Goal: Register for event/course

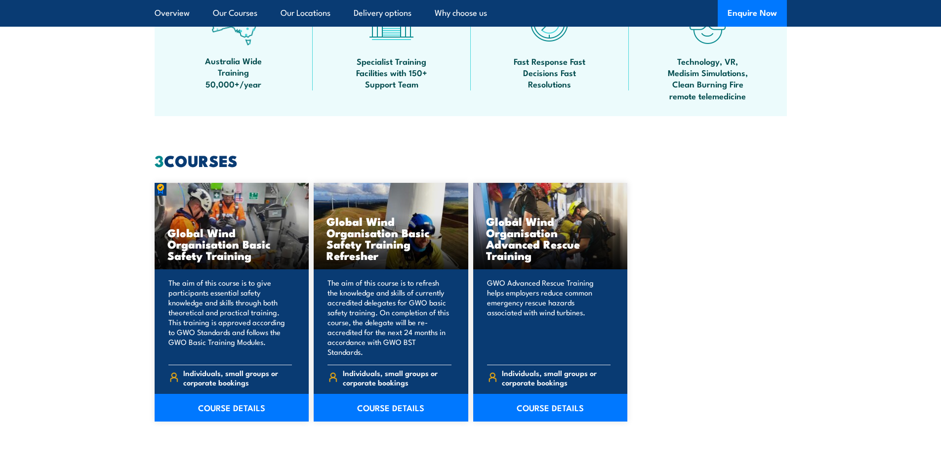
scroll to position [839, 0]
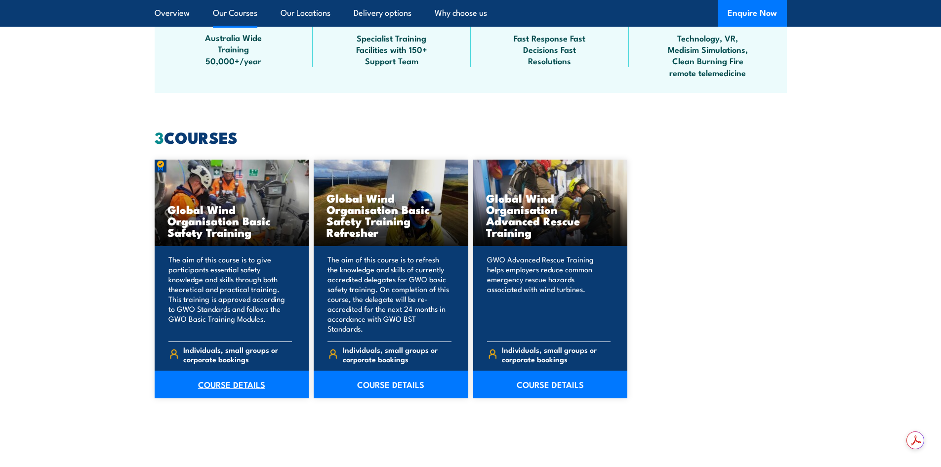
click at [235, 370] on link "COURSE DETAILS" at bounding box center [232, 384] width 155 height 28
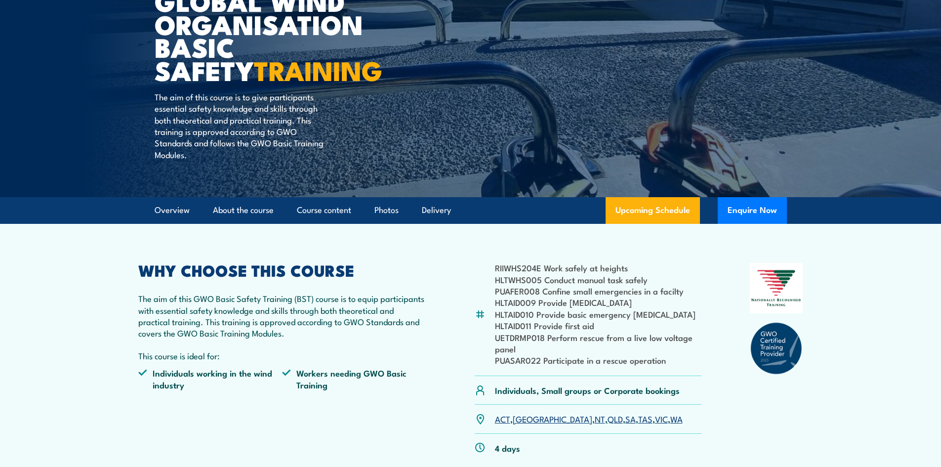
scroll to position [148, 0]
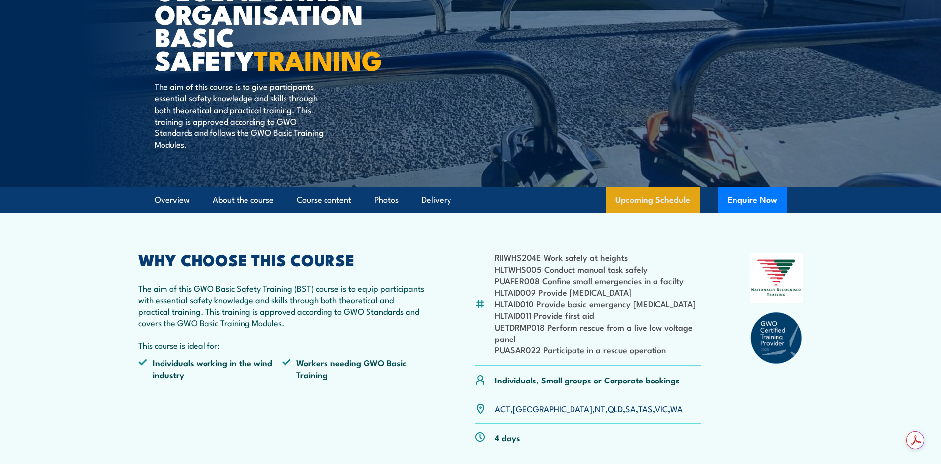
click at [663, 187] on link "Upcoming Schedule" at bounding box center [652, 200] width 94 height 27
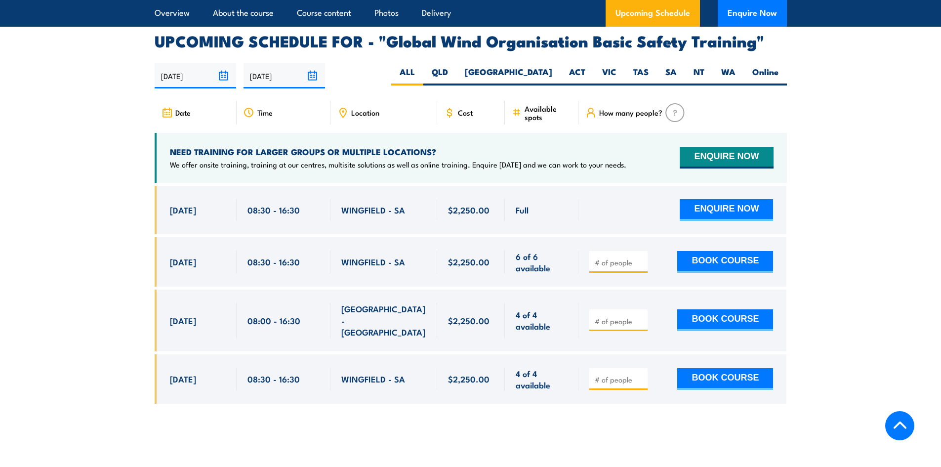
scroll to position [1615, 0]
click at [580, 66] on label "ACT" at bounding box center [576, 75] width 33 height 19
click at [585, 66] on input "ACT" at bounding box center [588, 69] width 6 height 6
radio input "true"
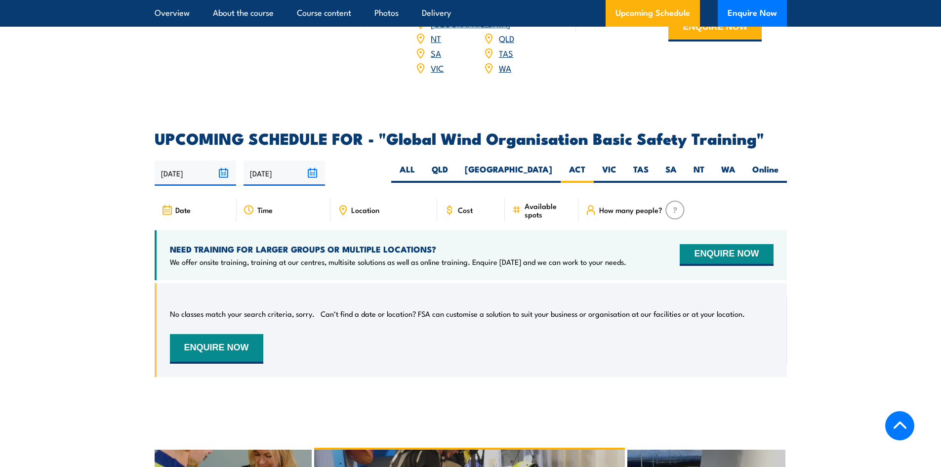
scroll to position [1615, 0]
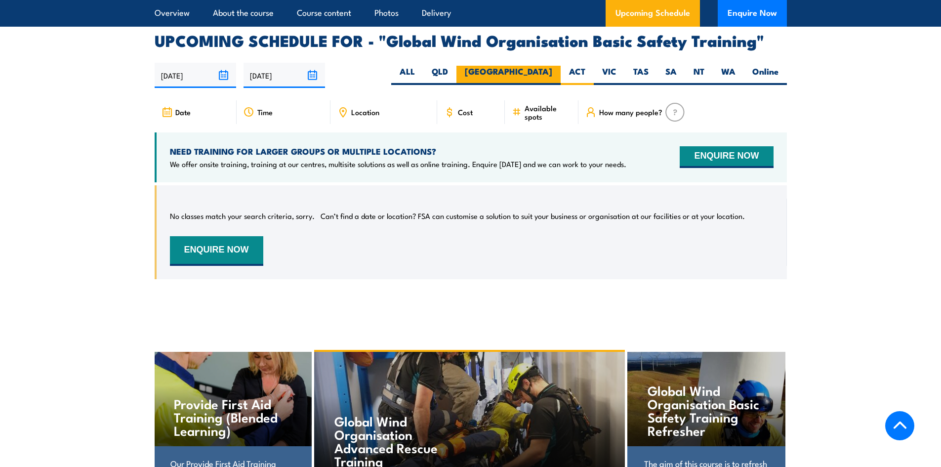
click at [544, 66] on label "[GEOGRAPHIC_DATA]" at bounding box center [508, 75] width 104 height 19
click at [552, 66] on input "[GEOGRAPHIC_DATA]" at bounding box center [555, 69] width 6 height 6
radio input "true"
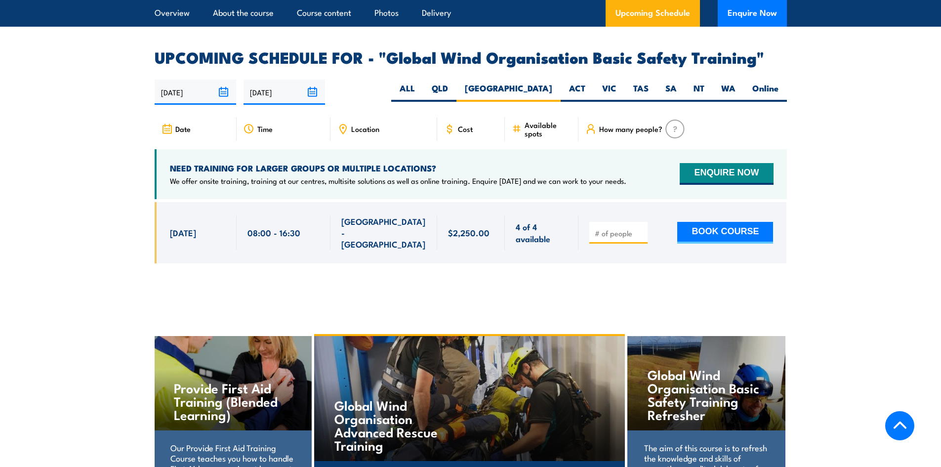
scroll to position [1615, 0]
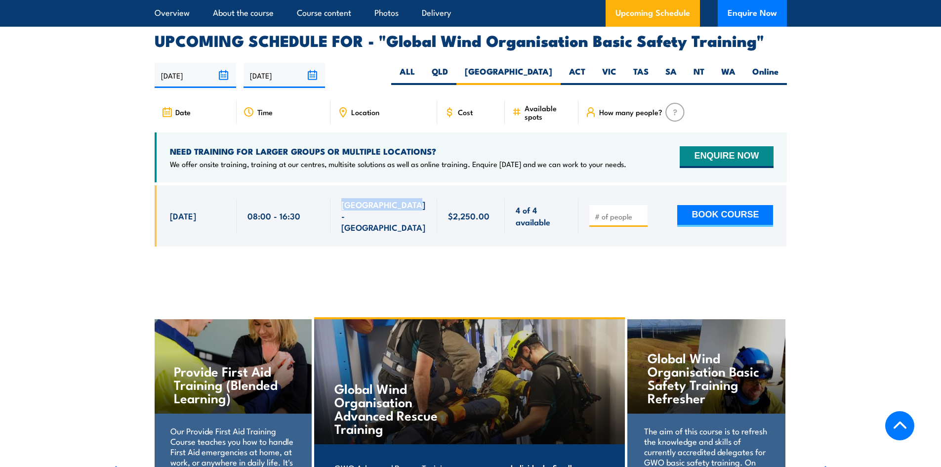
drag, startPoint x: 413, startPoint y: 177, endPoint x: 341, endPoint y: 178, distance: 71.6
click at [341, 198] on div "[GEOGRAPHIC_DATA] - [GEOGRAPHIC_DATA]" at bounding box center [383, 215] width 85 height 35
copy span "[GEOGRAPHIC_DATA] - [GEOGRAPHIC_DATA]"
click at [544, 211] on div at bounding box center [471, 223] width 632 height 76
click at [603, 66] on label "VIC" at bounding box center [608, 75] width 31 height 19
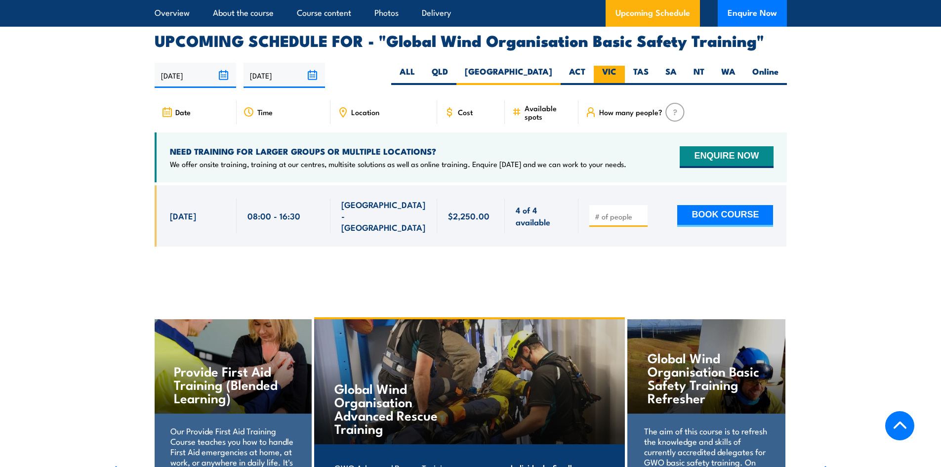
click at [616, 66] on input "VIC" at bounding box center [619, 69] width 6 height 6
radio input "true"
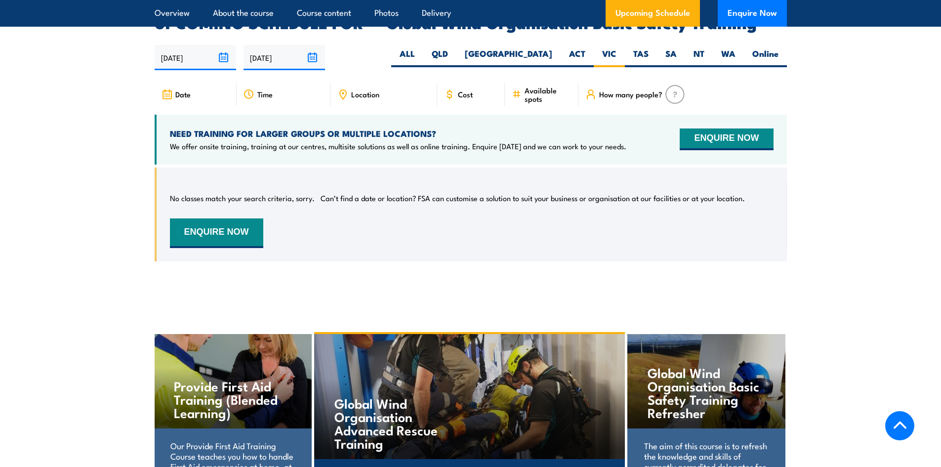
scroll to position [1615, 0]
